Goal: Transaction & Acquisition: Purchase product/service

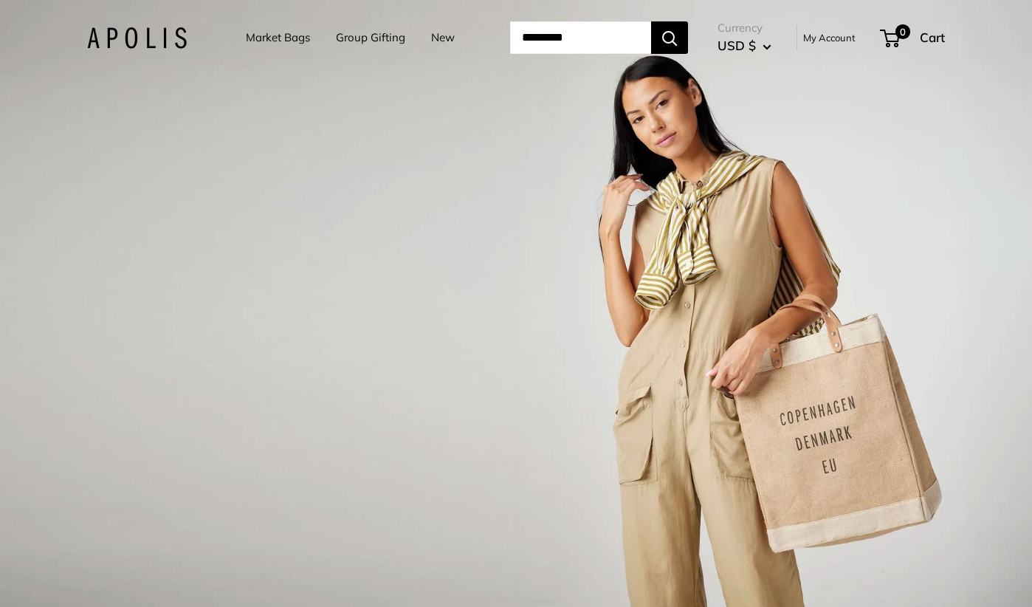
click at [254, 37] on link "Market Bags" at bounding box center [278, 37] width 64 height 21
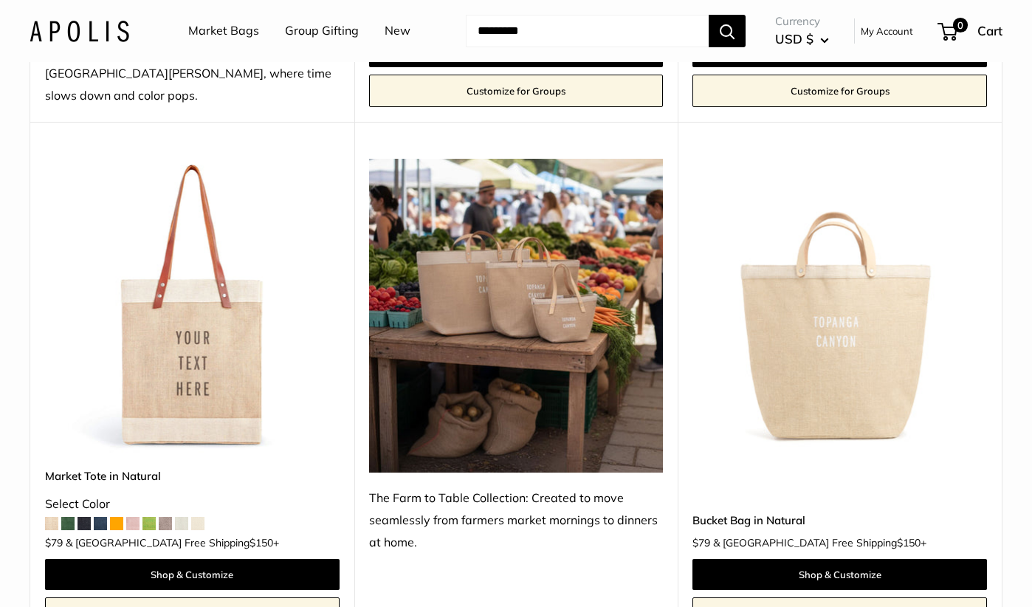
scroll to position [1238, 0]
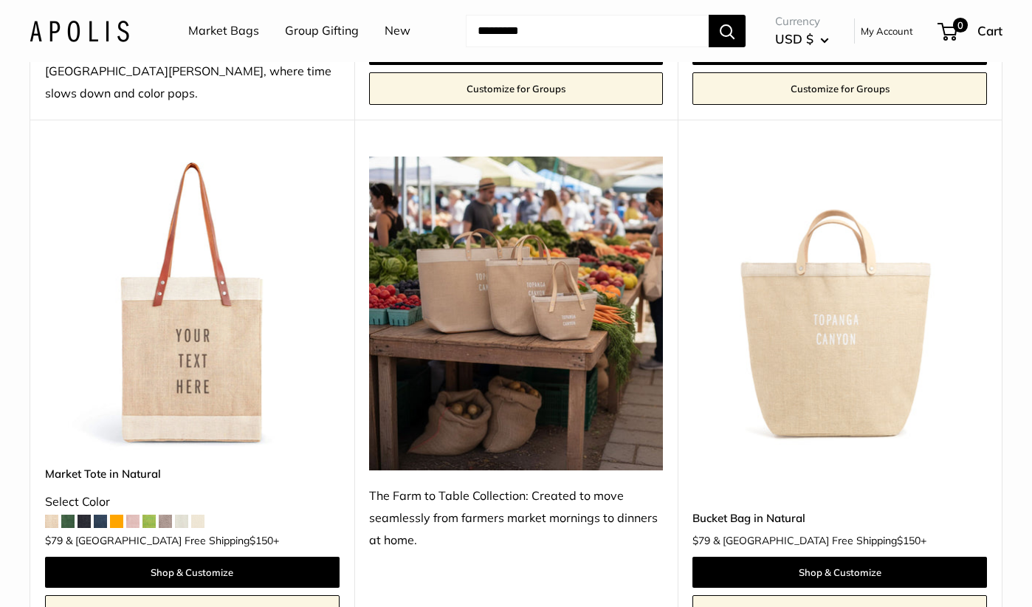
click at [0, 0] on img at bounding box center [0, 0] width 0 height 0
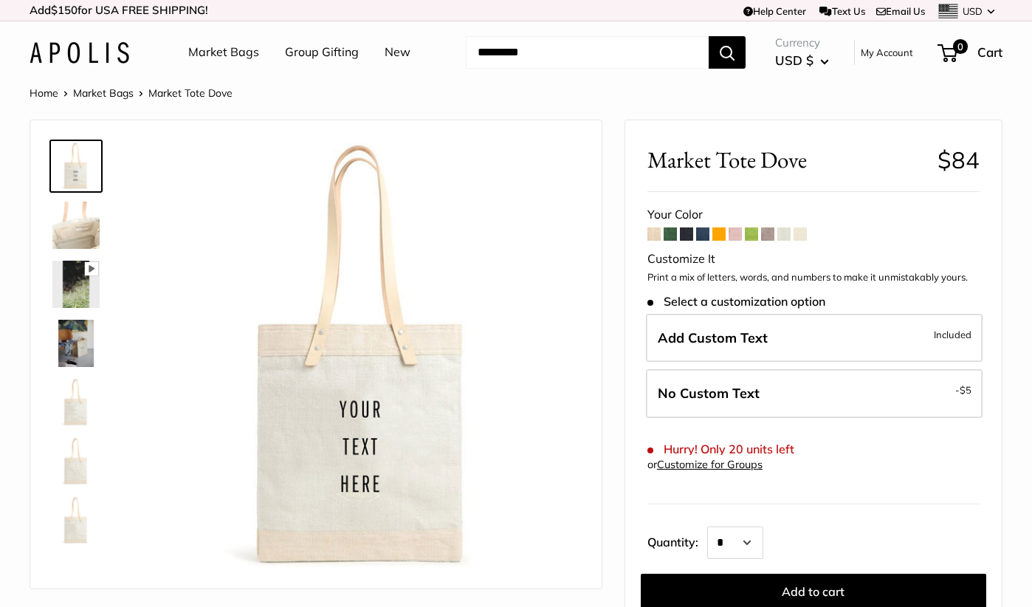
click at [656, 234] on span at bounding box center [653, 233] width 13 height 13
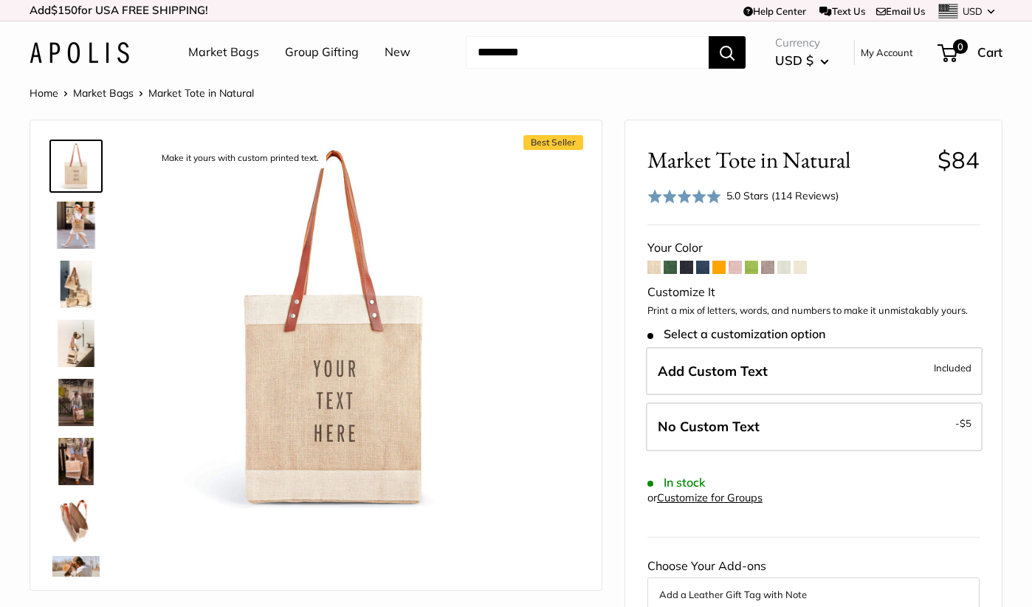
click at [79, 227] on img at bounding box center [75, 224] width 47 height 47
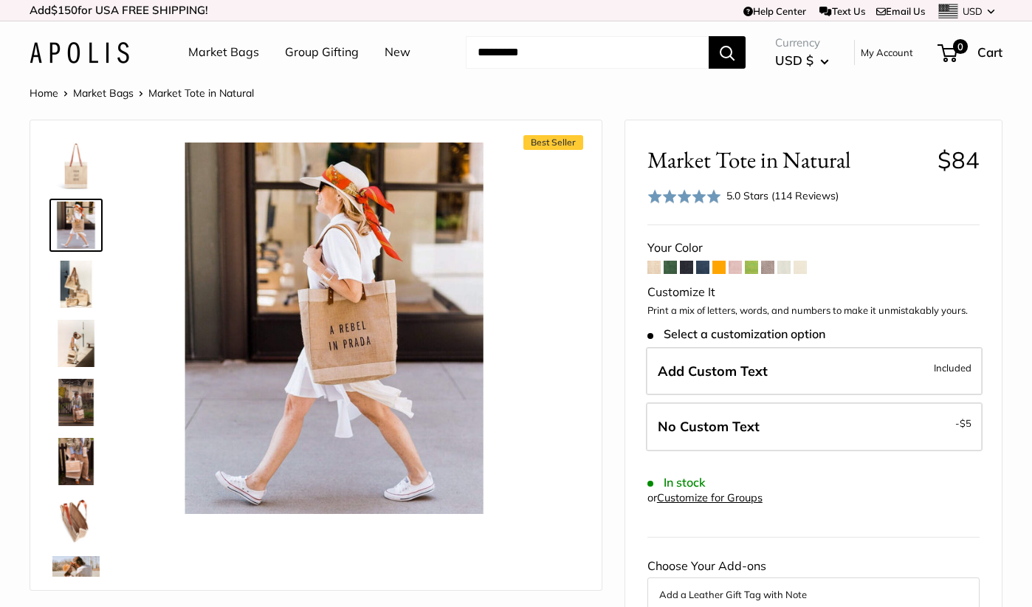
click at [86, 271] on img at bounding box center [75, 283] width 47 height 47
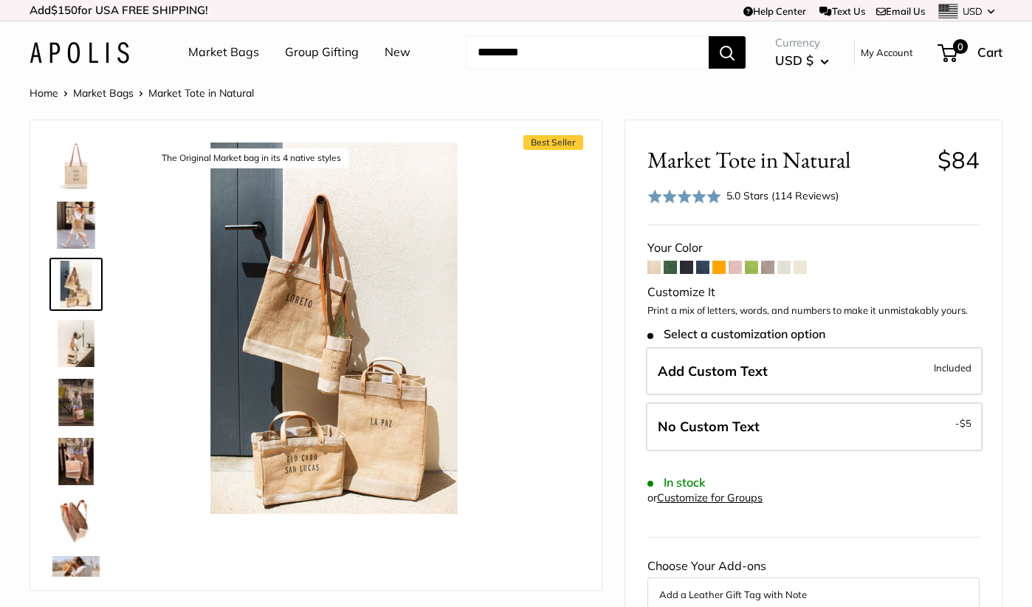
click at [87, 315] on div at bounding box center [81, 355] width 71 height 443
click at [86, 337] on img at bounding box center [75, 342] width 47 height 47
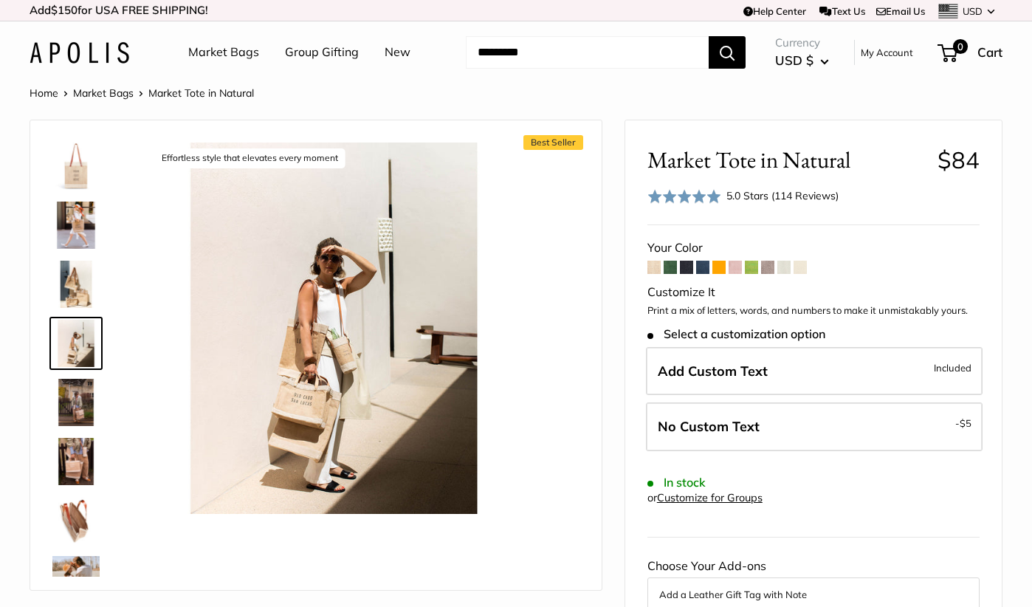
click at [82, 381] on img at bounding box center [75, 402] width 47 height 47
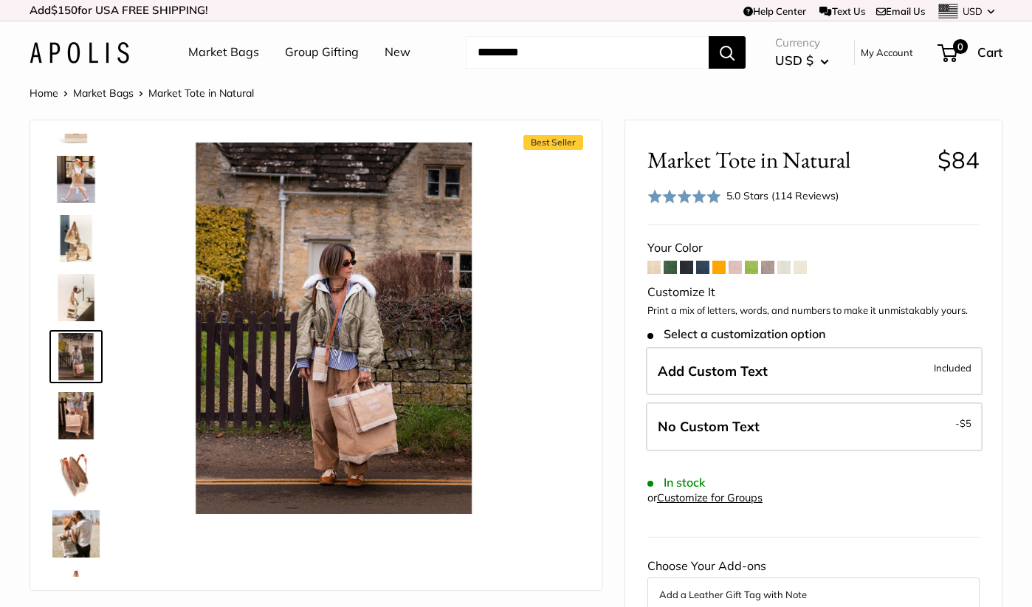
click at [80, 410] on img at bounding box center [75, 415] width 47 height 47
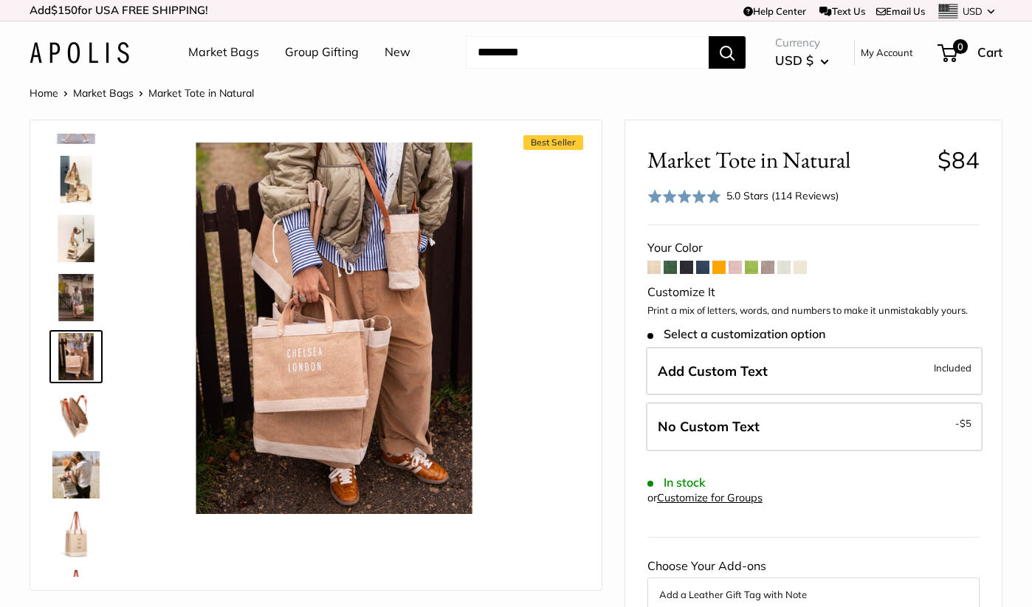
click at [79, 441] on link at bounding box center [75, 415] width 53 height 53
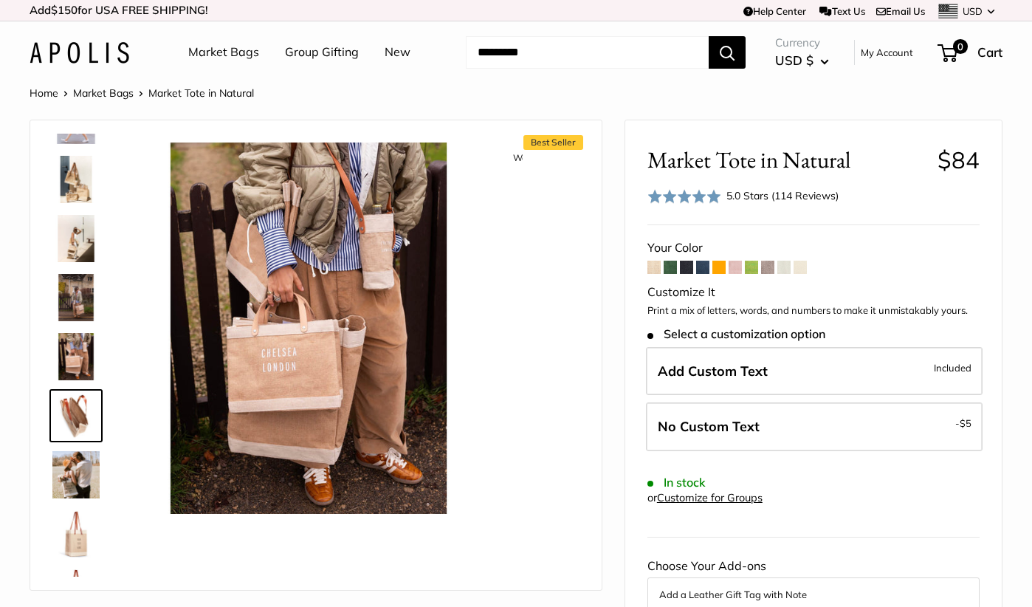
scroll to position [164, 0]
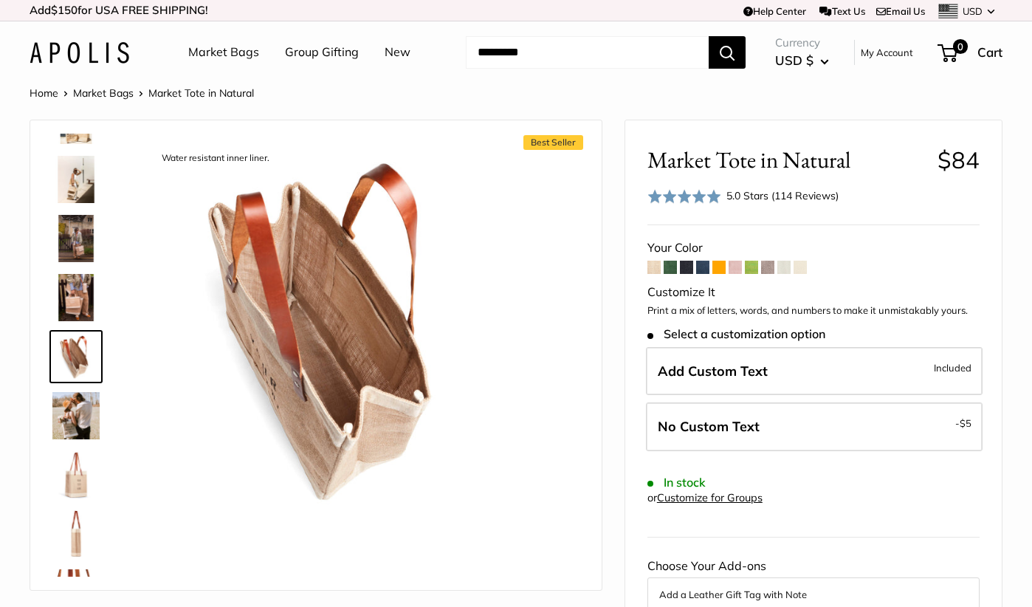
click at [80, 480] on img at bounding box center [75, 474] width 47 height 47
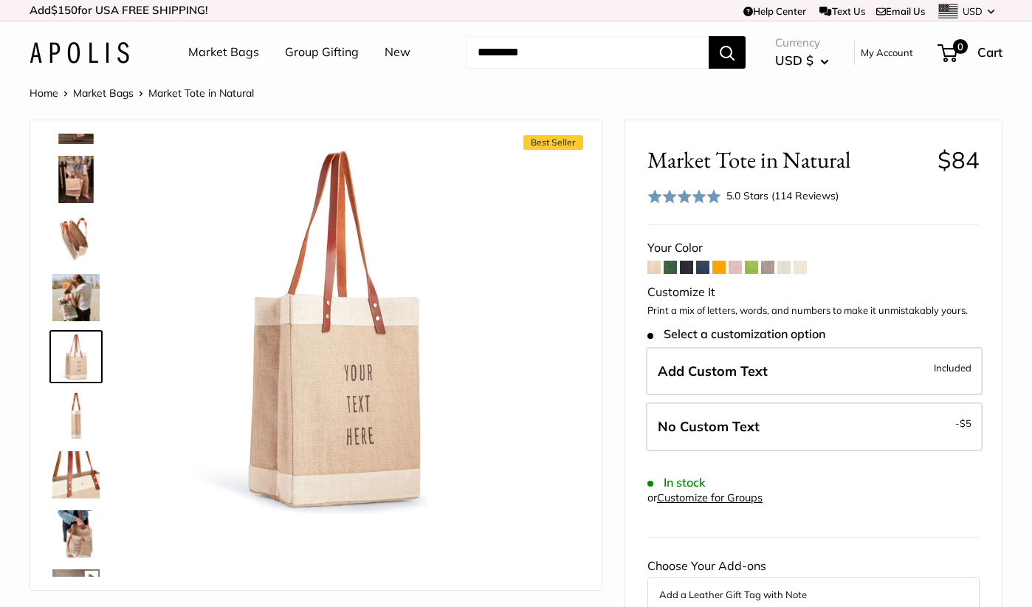
click at [80, 480] on img at bounding box center [75, 474] width 47 height 47
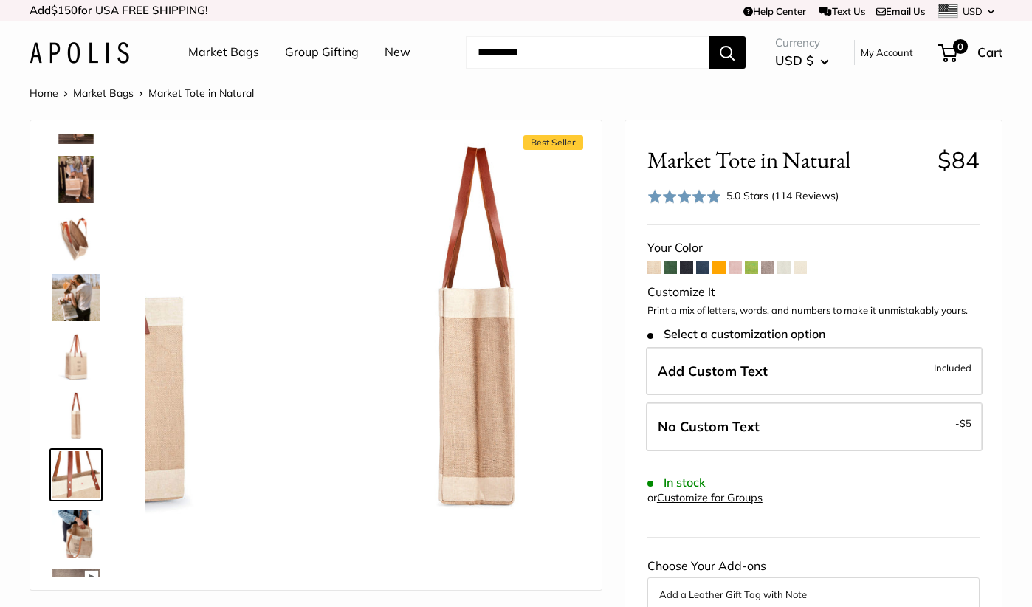
scroll to position [400, 0]
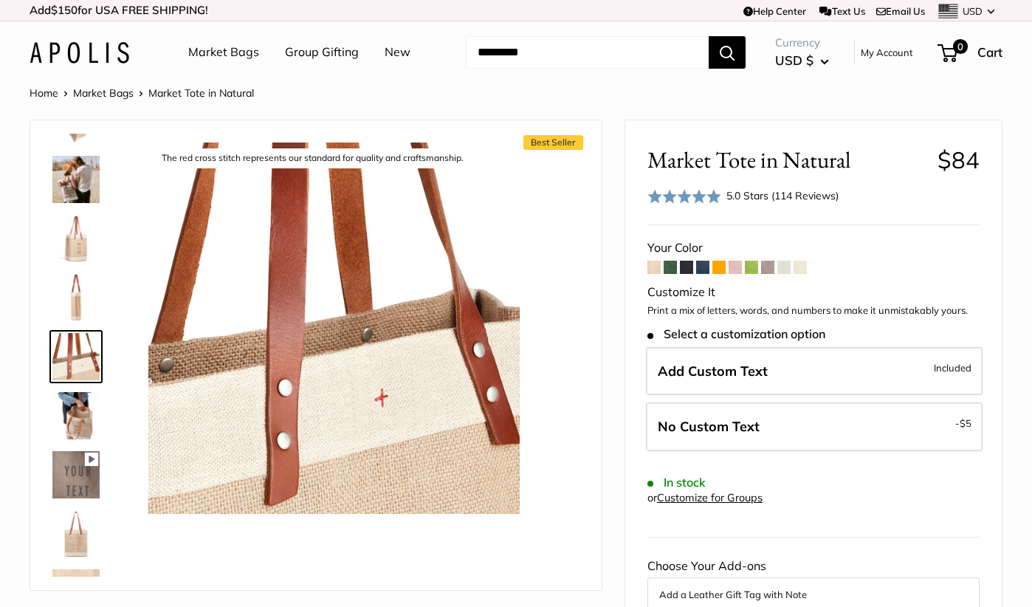
click at [77, 516] on img at bounding box center [75, 533] width 47 height 47
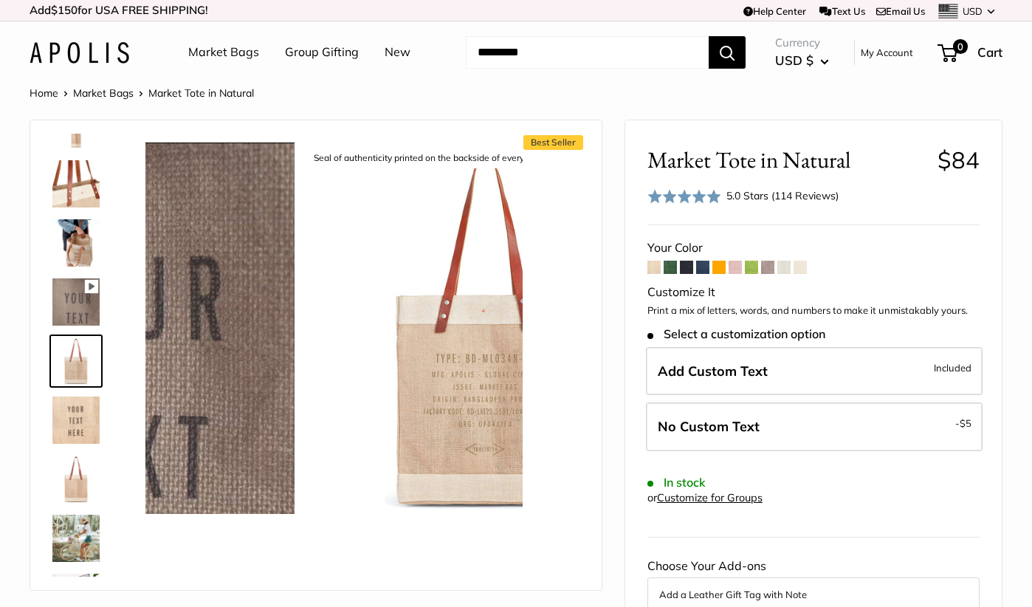
scroll to position [577, 0]
